Goal: Information Seeking & Learning: Check status

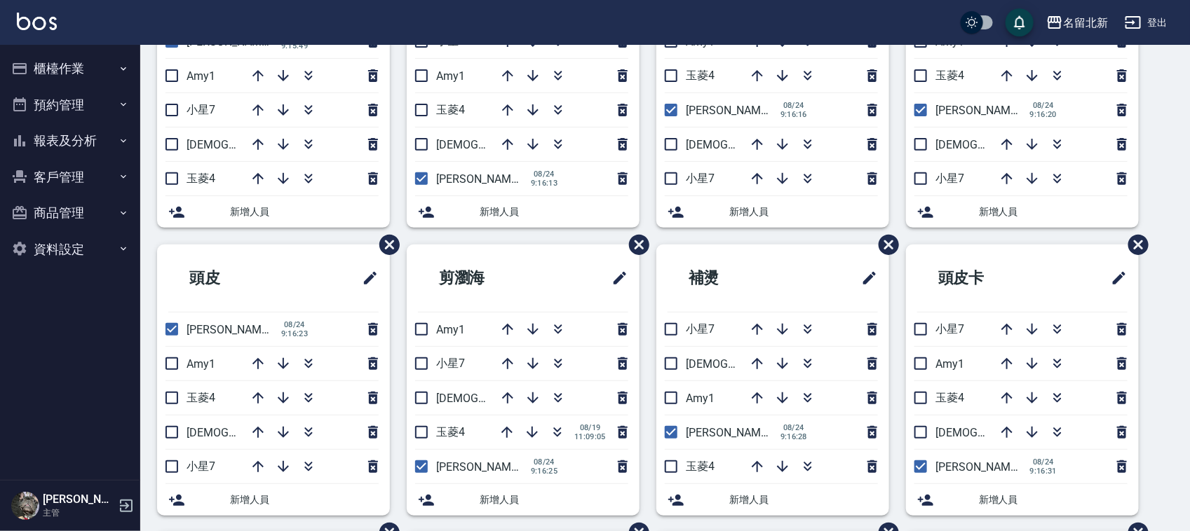
scroll to position [175, 0]
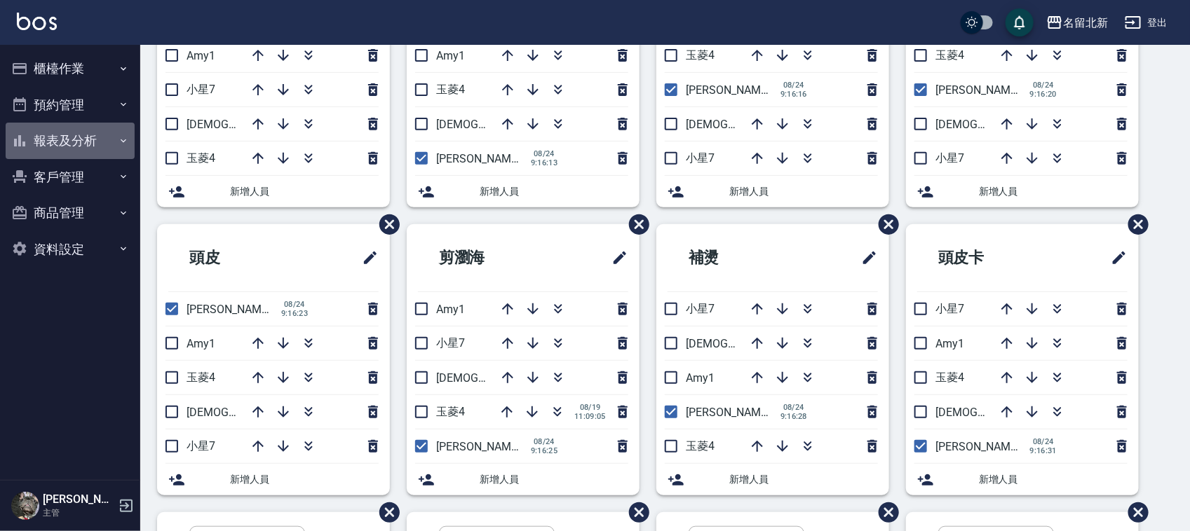
click at [75, 144] on button "報表及分析" at bounding box center [70, 141] width 129 height 36
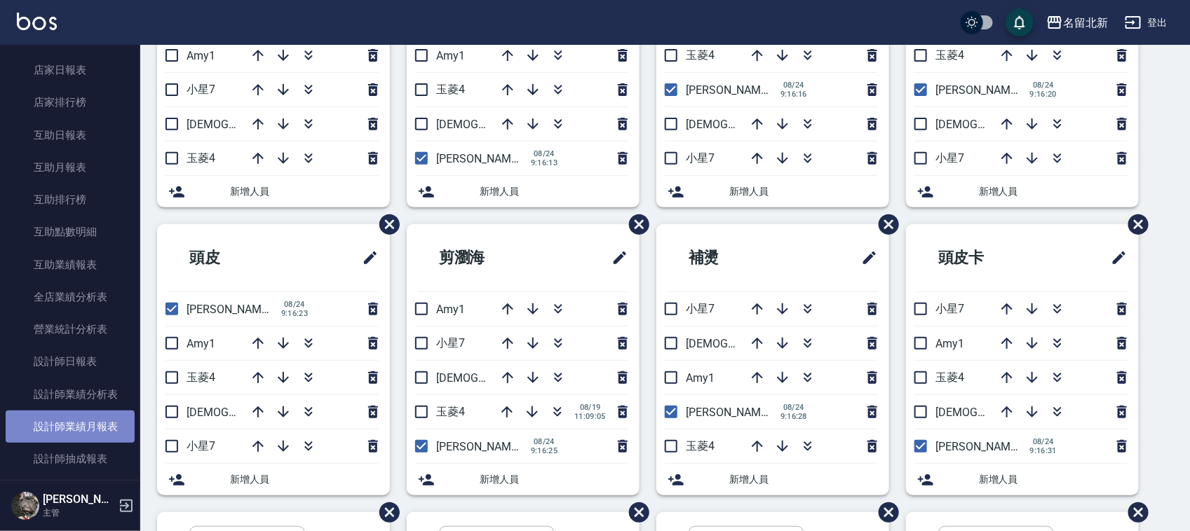
click at [110, 428] on link "設計師業績月報表" at bounding box center [70, 427] width 129 height 32
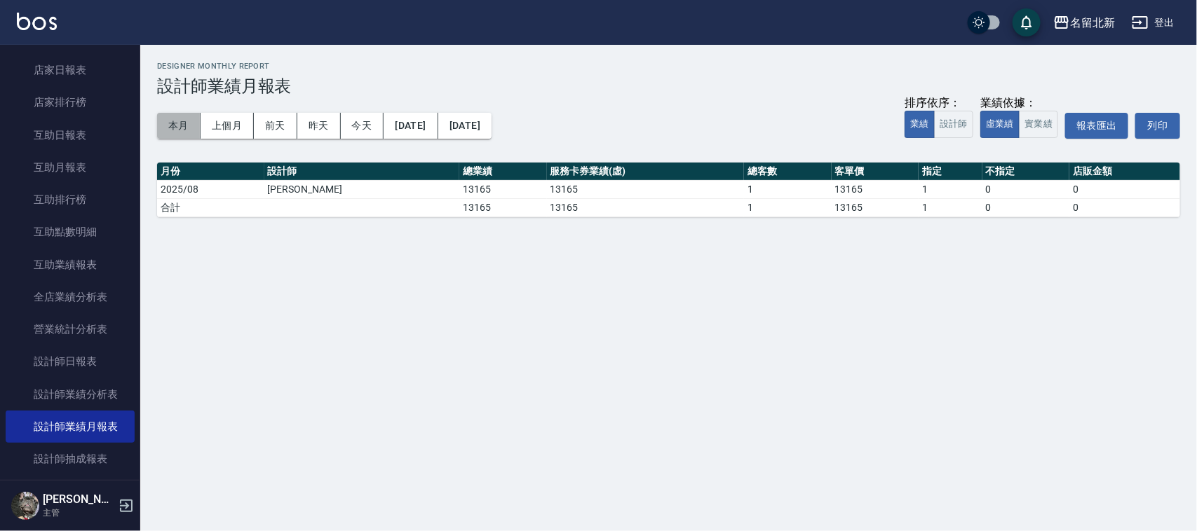
click at [173, 121] on button "本月" at bounding box center [178, 126] width 43 height 26
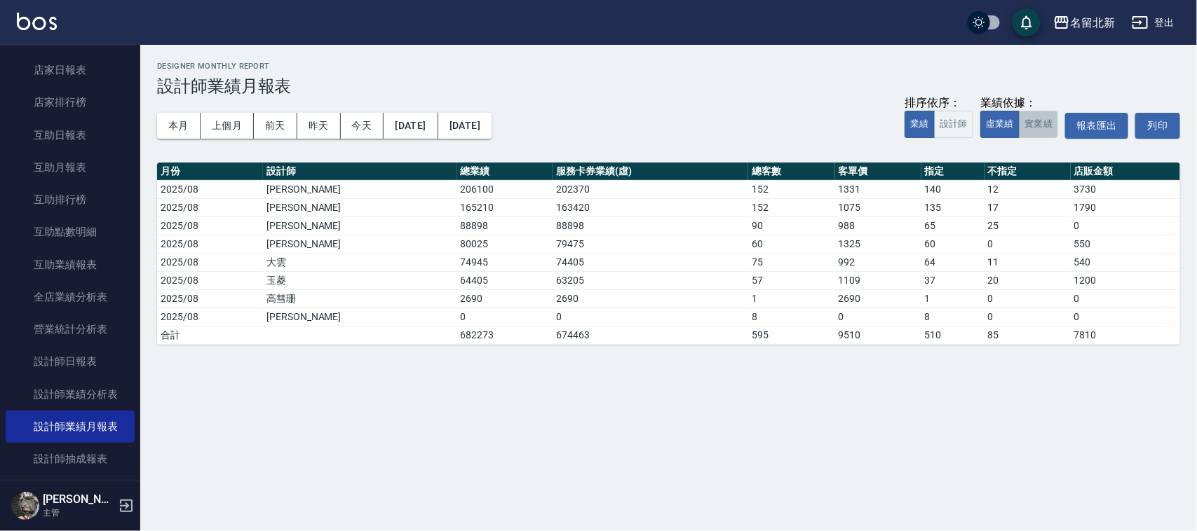
click at [1035, 121] on button "實業績" at bounding box center [1038, 124] width 39 height 27
click at [1002, 123] on button "虛業績" at bounding box center [999, 124] width 39 height 27
click at [1042, 130] on button "實業績" at bounding box center [1038, 124] width 39 height 27
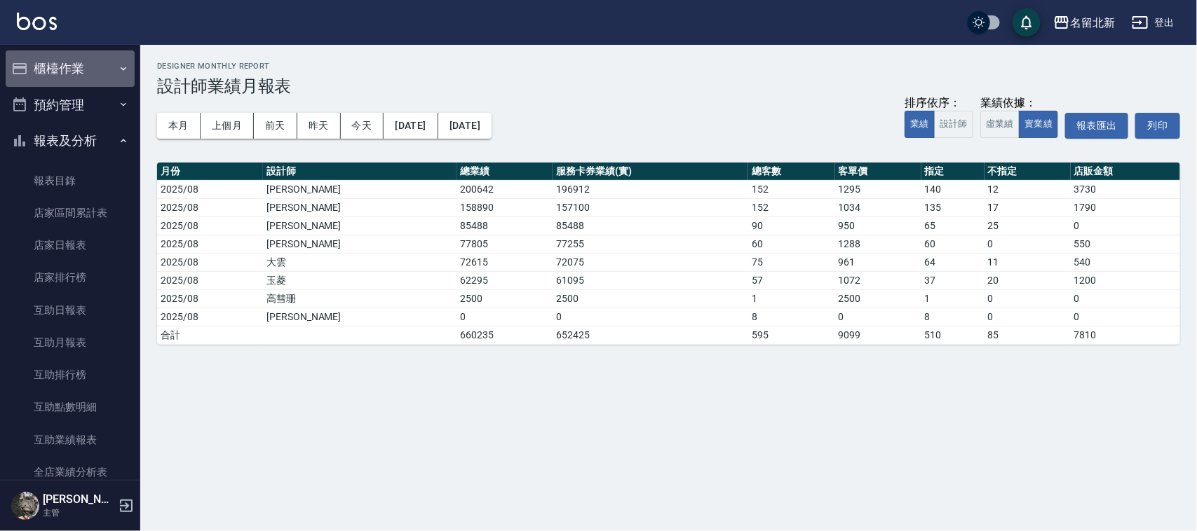
click at [79, 61] on button "櫃檯作業" at bounding box center [70, 68] width 129 height 36
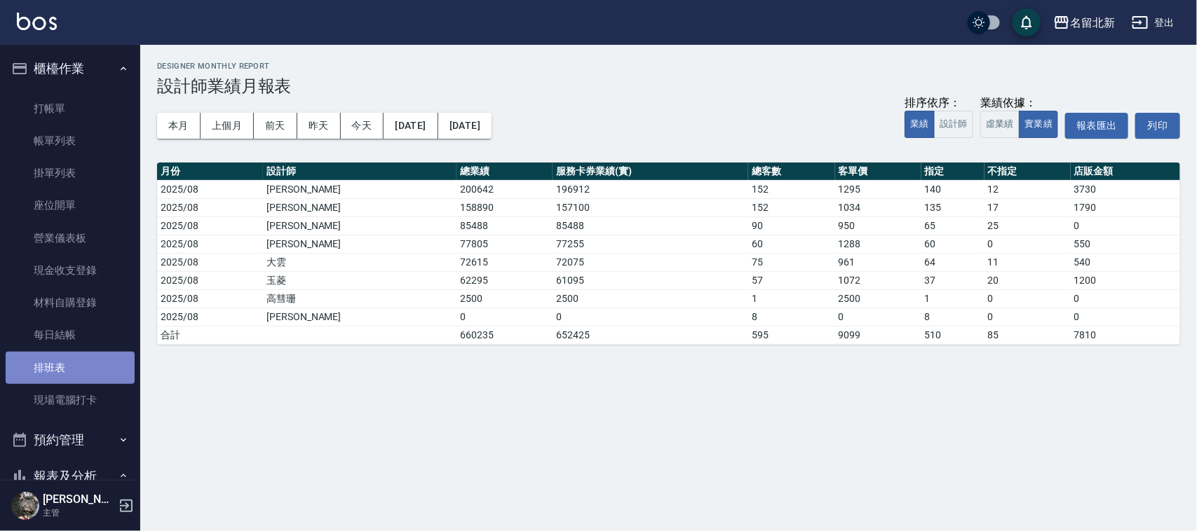
click at [71, 376] on link "排班表" at bounding box center [70, 368] width 129 height 32
